Goal: Navigation & Orientation: Find specific page/section

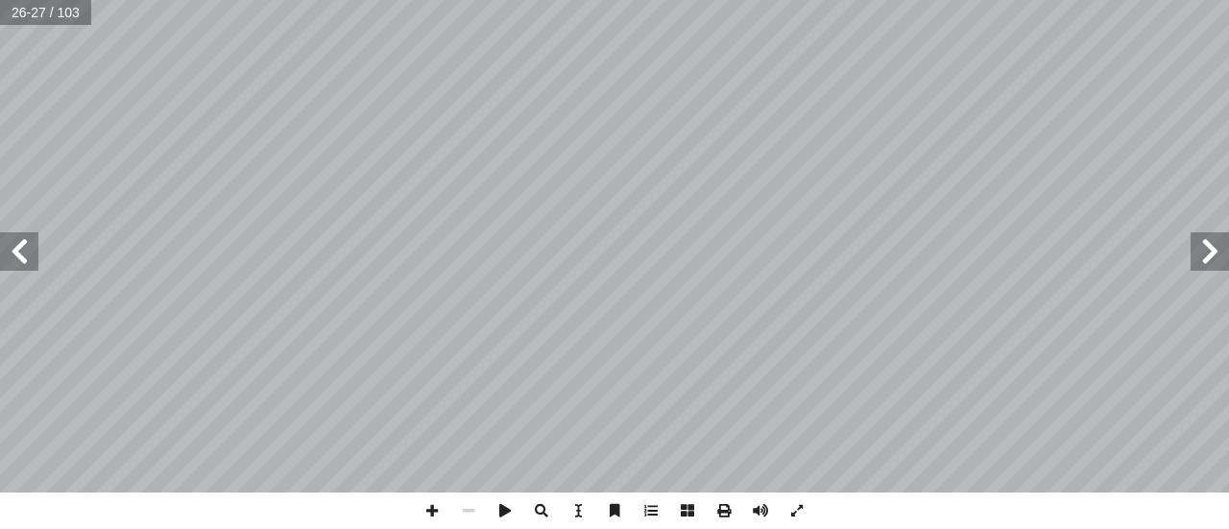
click at [1217, 251] on span at bounding box center [1209, 251] width 38 height 38
click at [430, 498] on span at bounding box center [432, 510] width 36 height 36
click at [746, 512] on div "1 ٦ بو عبد الله: أ ا عـــوا َّ م َ ج َ ت البـــلاد ُ ة َ خ َ ـــي ْ ش َ ـــاه، …" at bounding box center [614, 264] width 1229 height 529
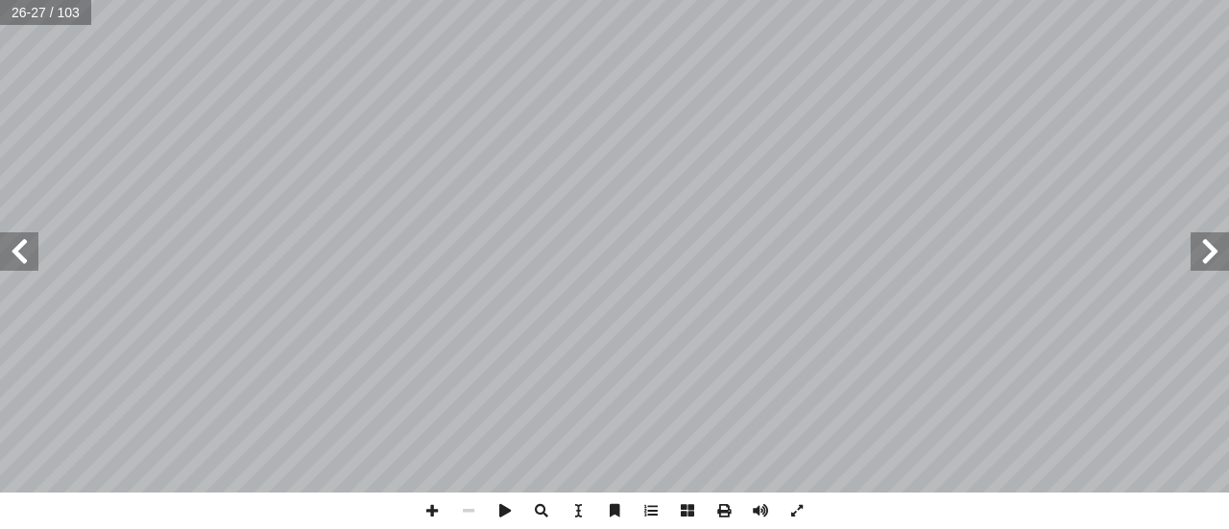
click at [1211, 257] on span at bounding box center [1209, 251] width 38 height 38
click at [1210, 257] on span at bounding box center [1209, 251] width 38 height 38
click at [1206, 258] on span at bounding box center [1209, 251] width 38 height 38
click at [427, 510] on span at bounding box center [432, 510] width 36 height 36
click at [424, 509] on span at bounding box center [432, 510] width 36 height 36
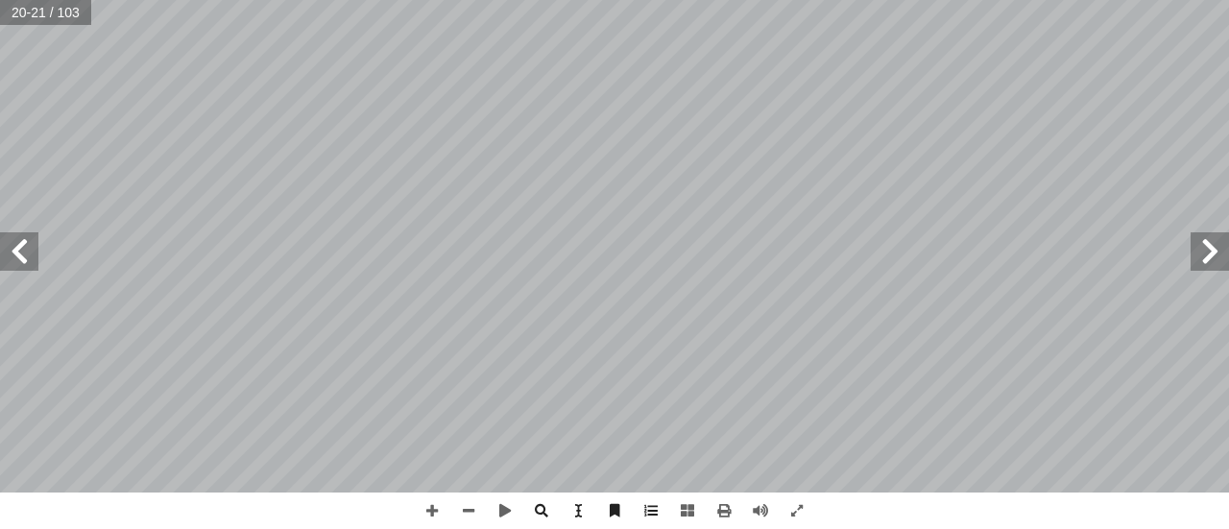
click at [1213, 255] on span at bounding box center [1209, 251] width 38 height 38
click at [0, 253] on span at bounding box center [19, 251] width 38 height 38
click at [474, 510] on span at bounding box center [468, 510] width 36 height 36
click at [13, 249] on span at bounding box center [19, 251] width 38 height 38
click at [1204, 264] on span at bounding box center [1209, 251] width 38 height 38
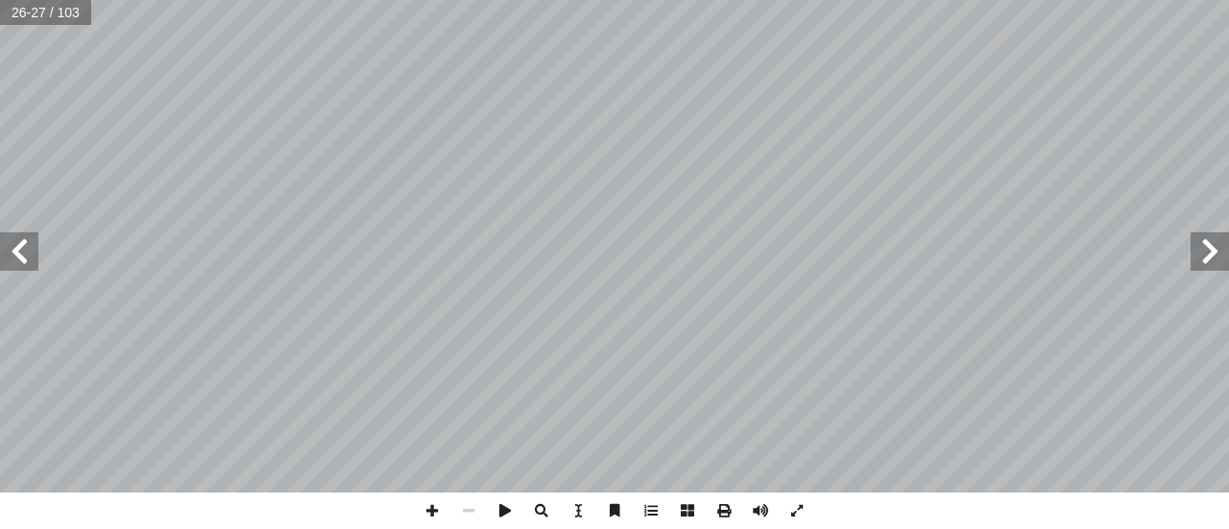
click at [1204, 264] on span at bounding box center [1209, 251] width 38 height 38
click at [1215, 252] on span at bounding box center [1209, 251] width 38 height 38
click at [426, 510] on span at bounding box center [432, 510] width 36 height 36
